Goal: Information Seeking & Learning: Learn about a topic

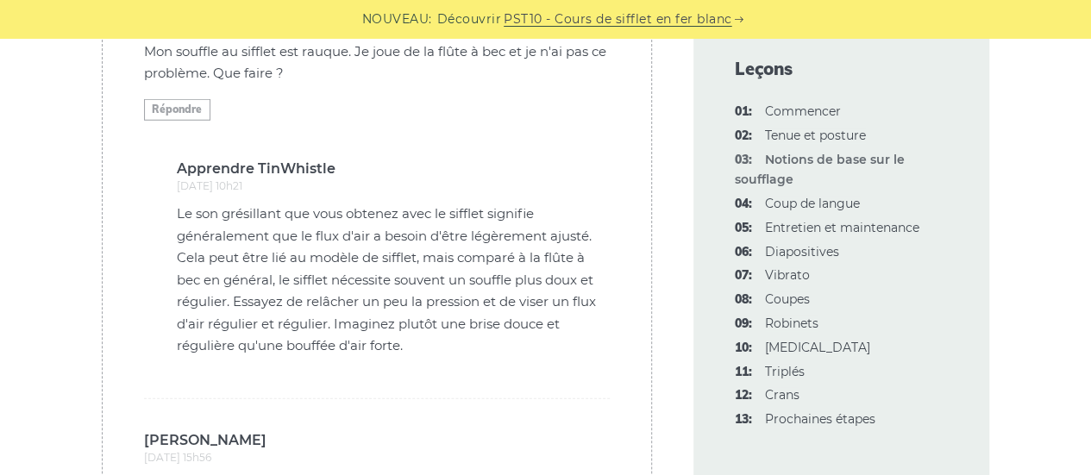
scroll to position [5654, 0]
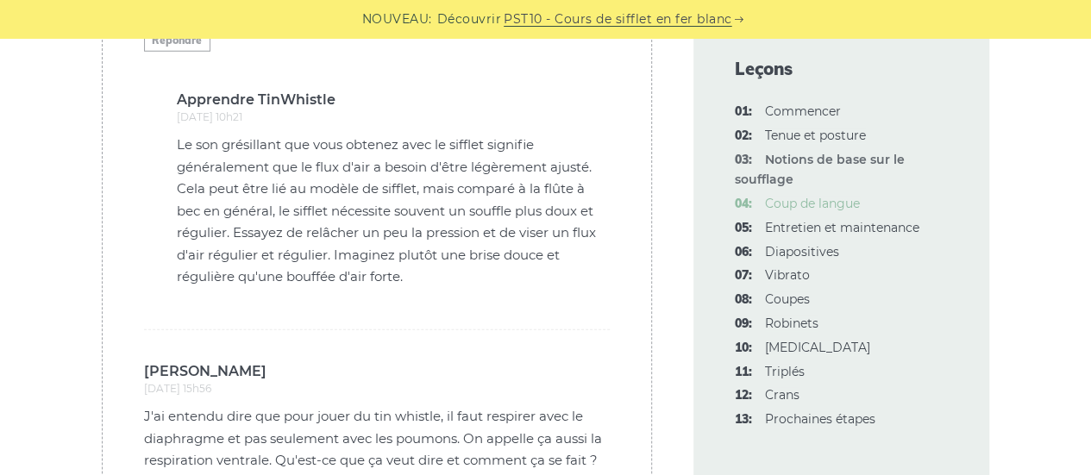
click at [821, 204] on font "Coup de langue" at bounding box center [812, 204] width 95 height 16
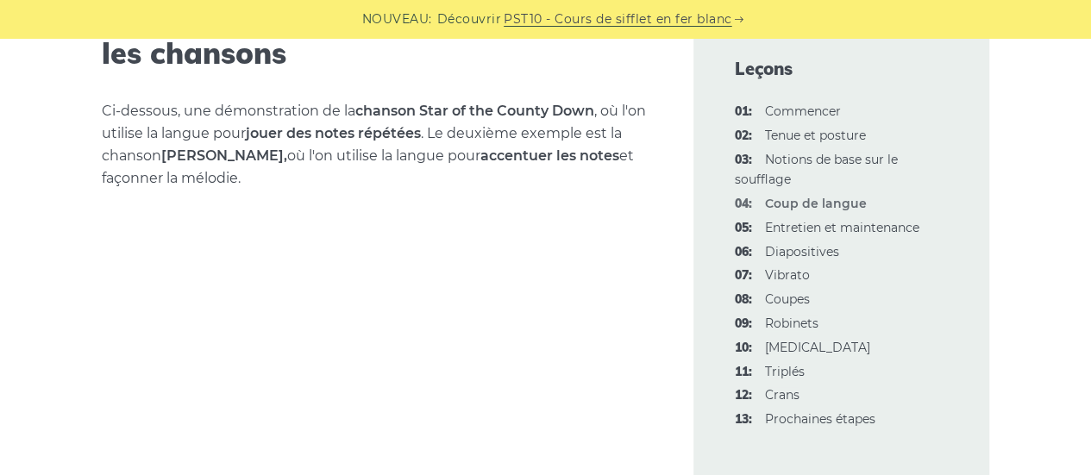
scroll to position [2530, 0]
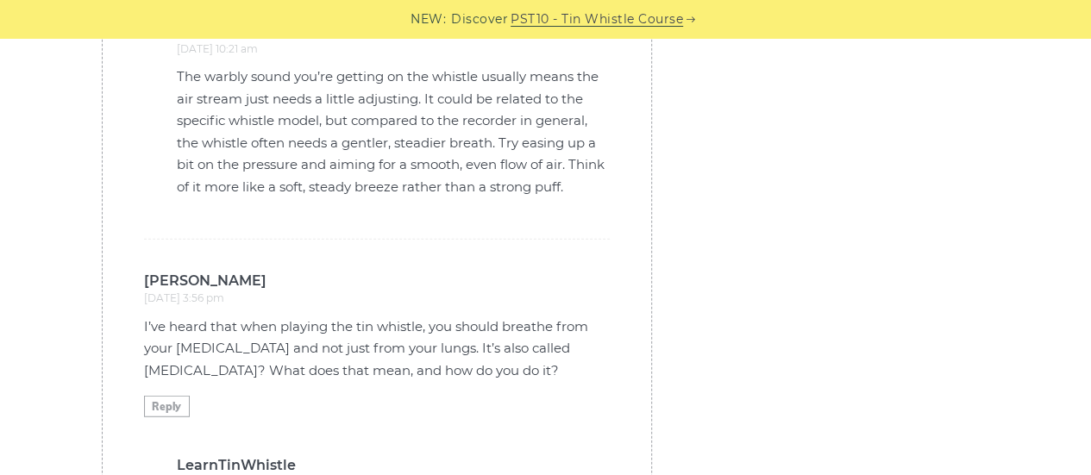
scroll to position [5475, 0]
